Goal: Navigation & Orientation: Find specific page/section

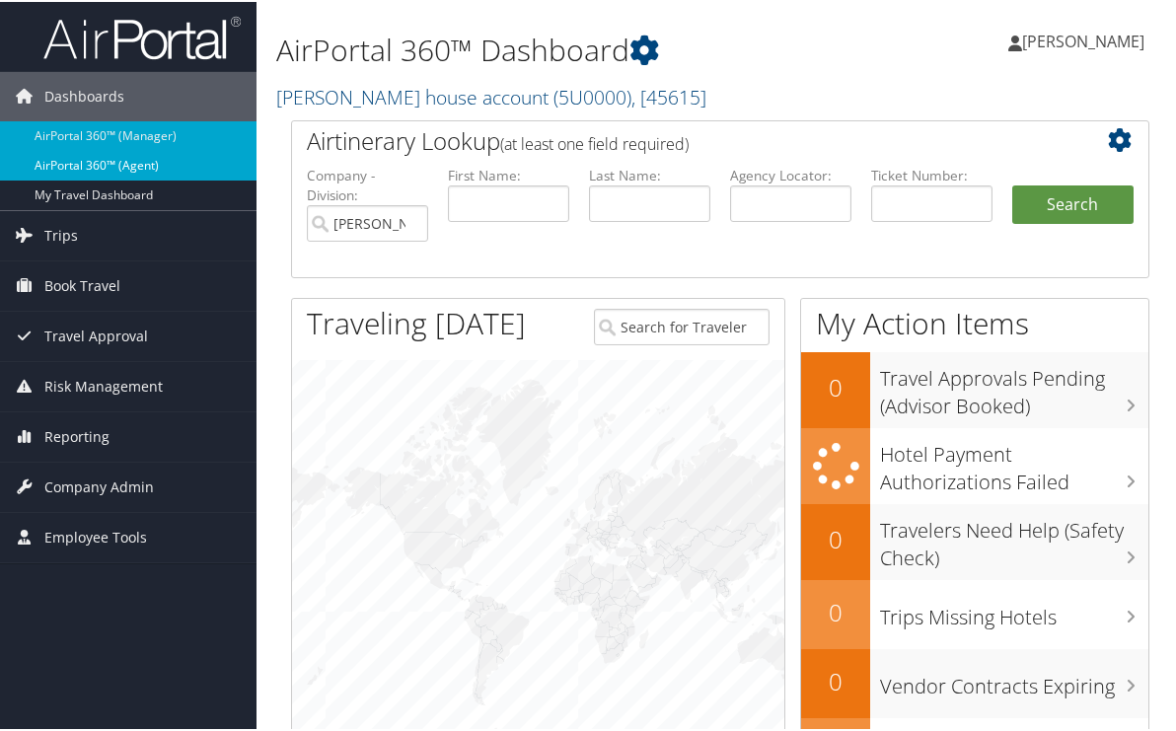
click at [79, 158] on link "AirPortal 360™ (Agent)" at bounding box center [128, 164] width 257 height 30
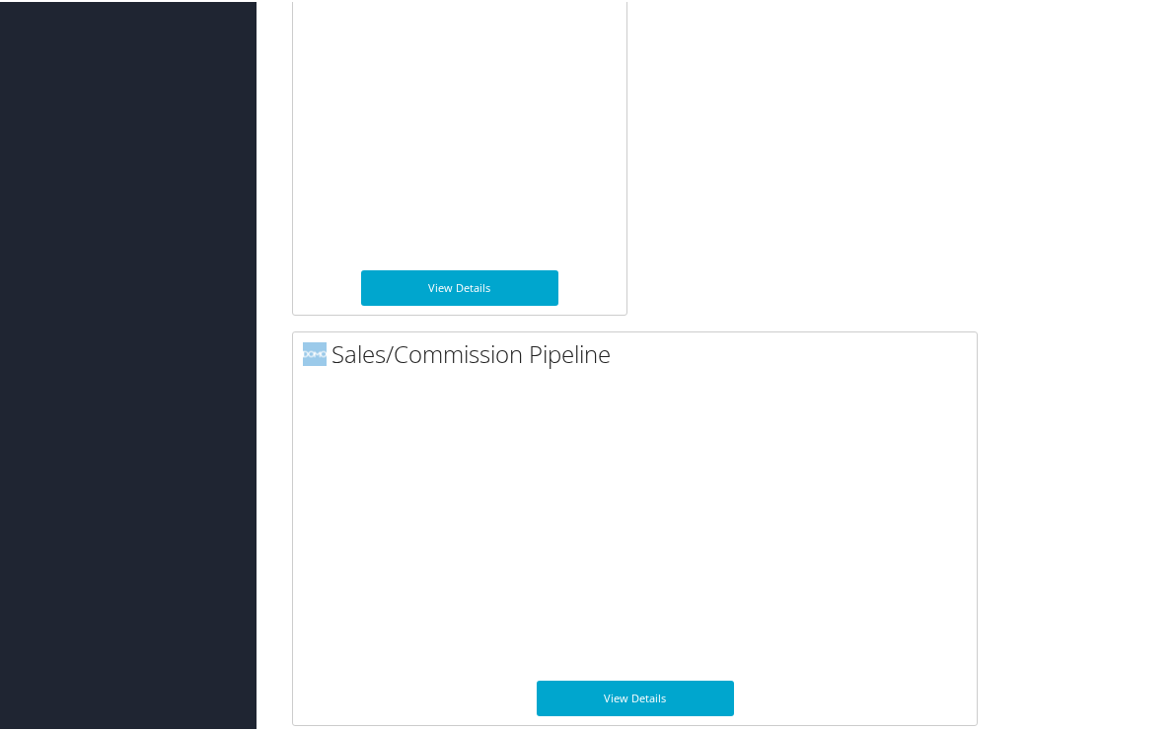
scroll to position [2383, 0]
